Goal: Task Accomplishment & Management: Use online tool/utility

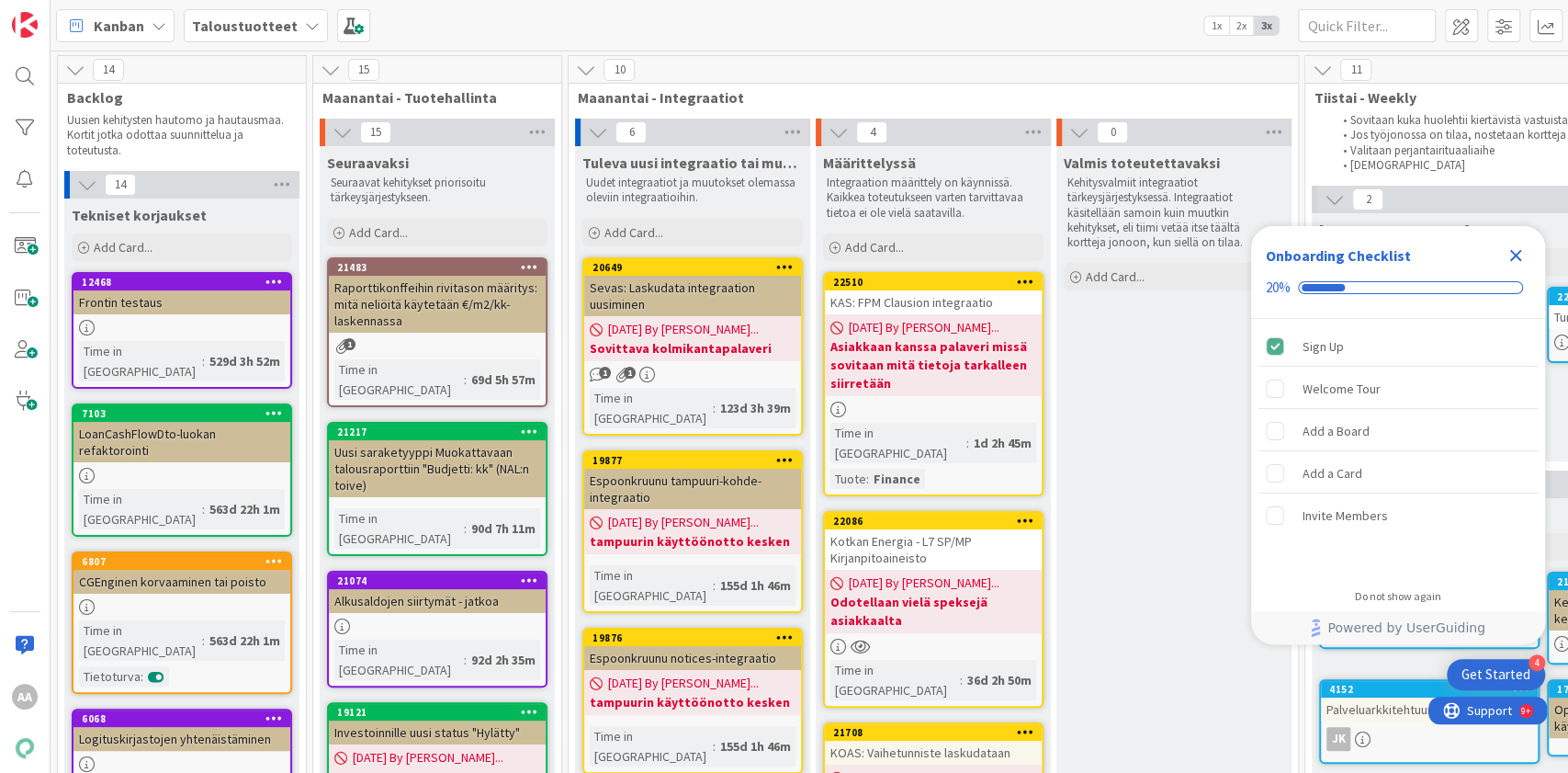
click at [893, 530] on div "Kotkan Energia - L7 SP/MP Kirjanpitoaineisto" at bounding box center [932, 549] width 216 height 41
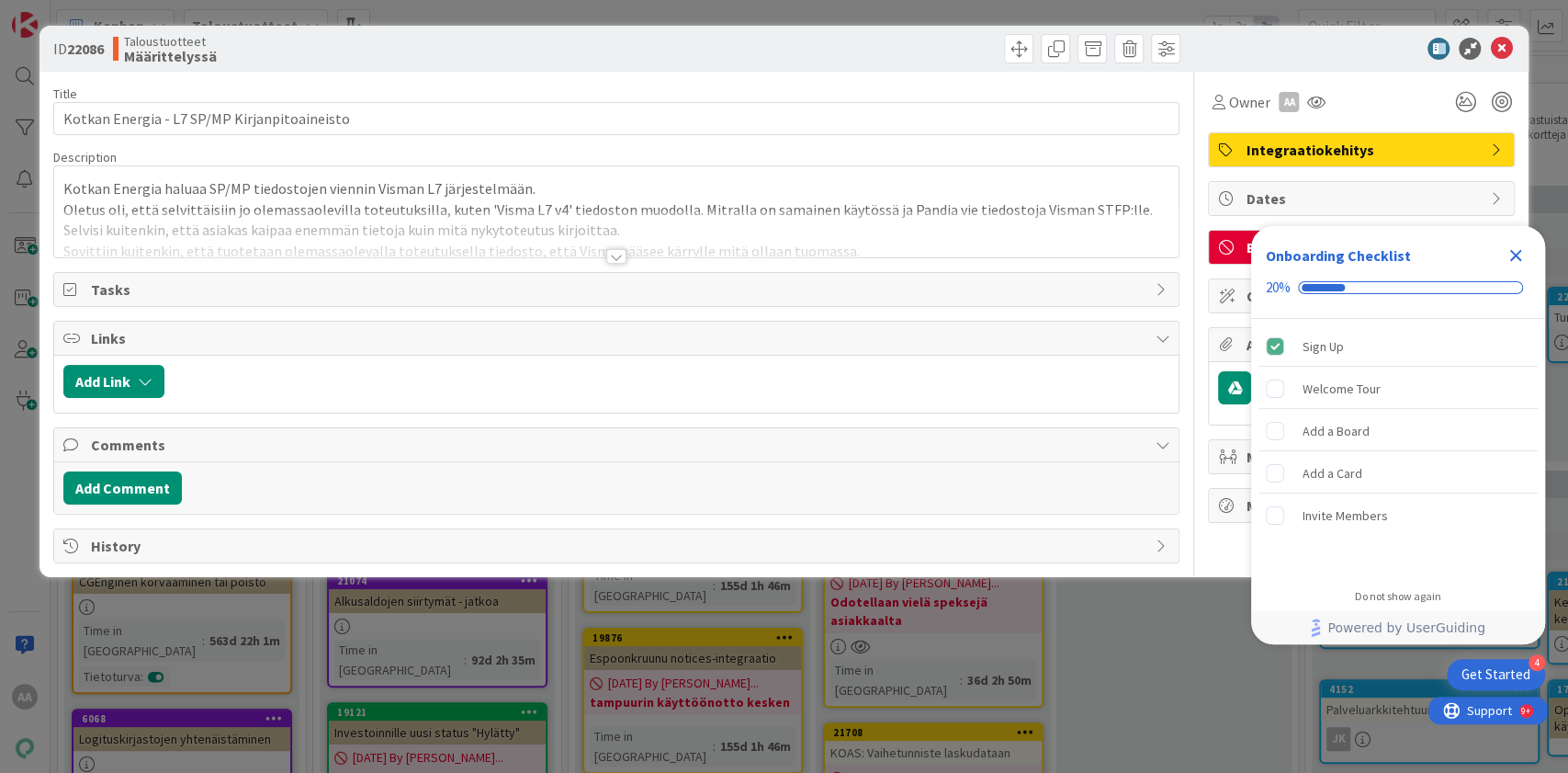
click at [625, 252] on div at bounding box center [616, 256] width 20 height 15
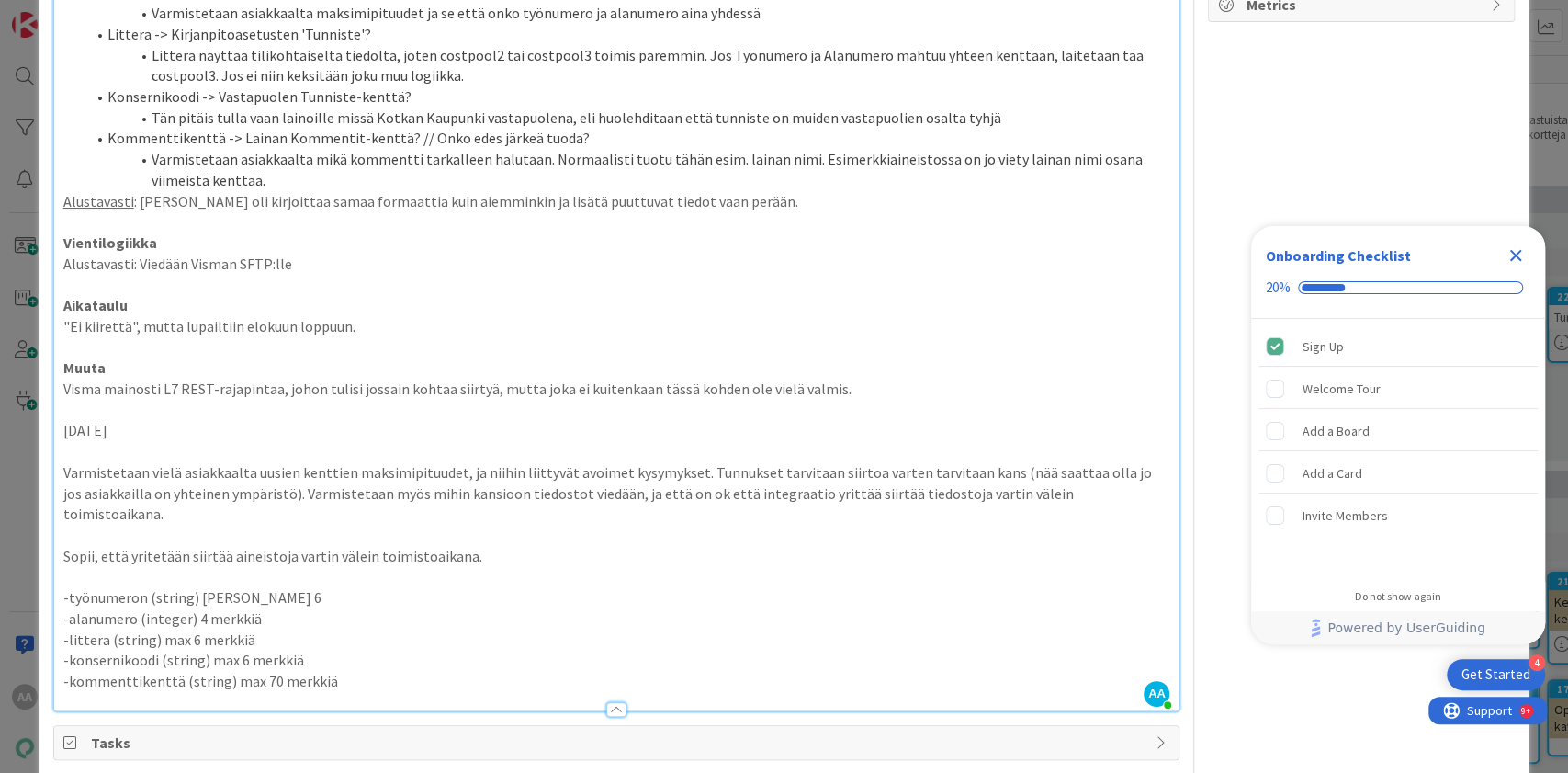
click at [337, 671] on p "-kommenttikenttä (string) max 70 merkkiä" at bounding box center [617, 681] width 1106 height 21
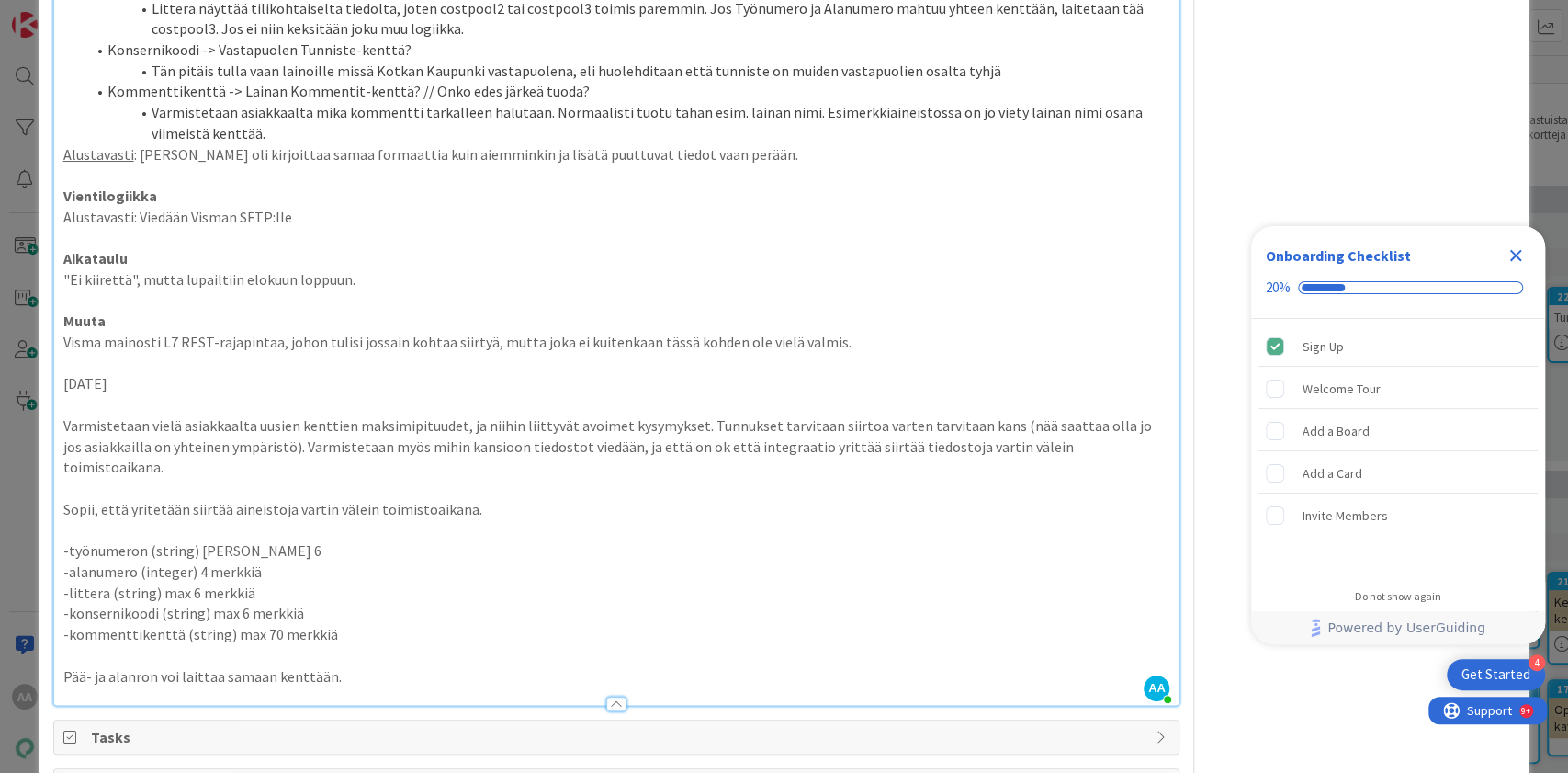
scroll to position [551, 0]
click at [1505, 259] on icon "Close Checklist" at bounding box center [1515, 255] width 22 height 22
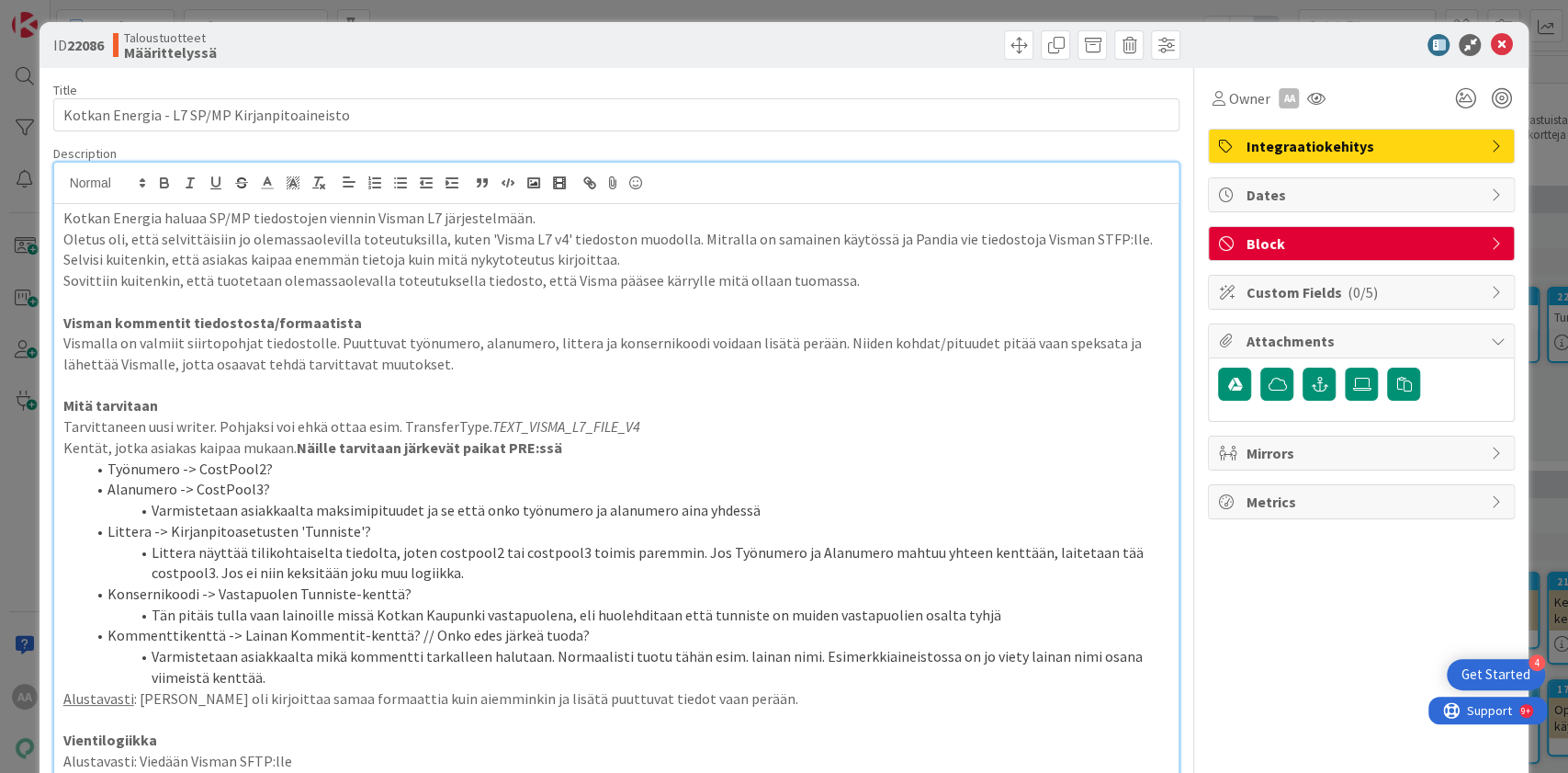
scroll to position [0, 0]
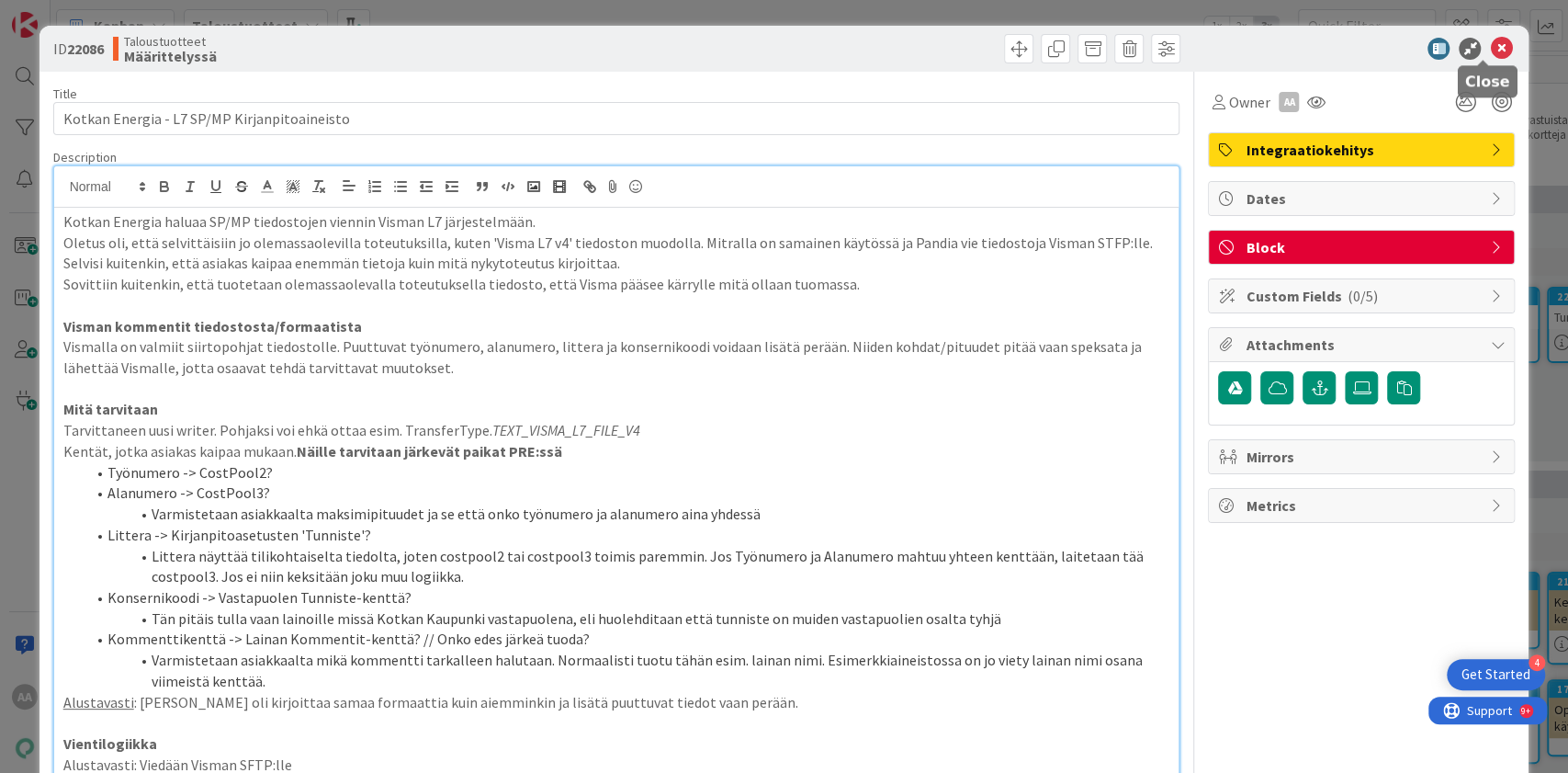
click at [1490, 53] on icon at bounding box center [1500, 49] width 22 height 22
